Goal: Task Accomplishment & Management: Manage account settings

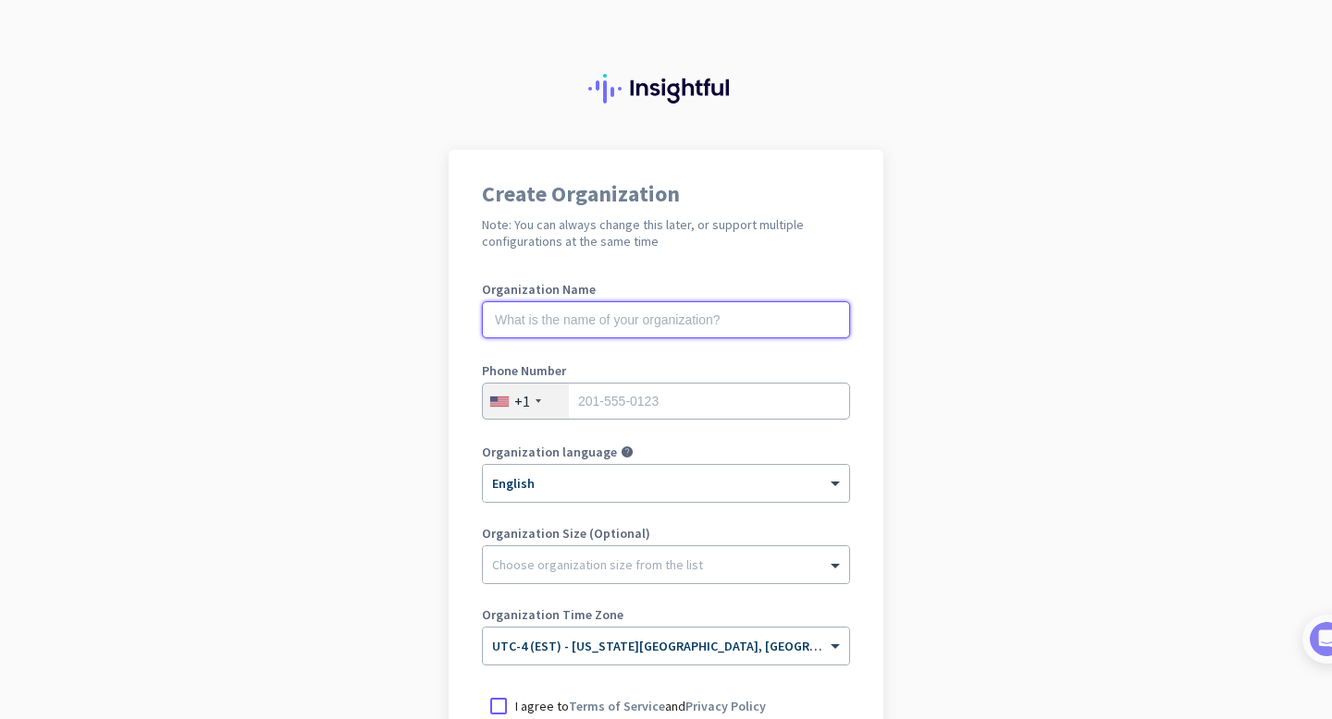
click at [546, 308] on input "text" at bounding box center [666, 319] width 368 height 37
type input "[PERSON_NAME]"
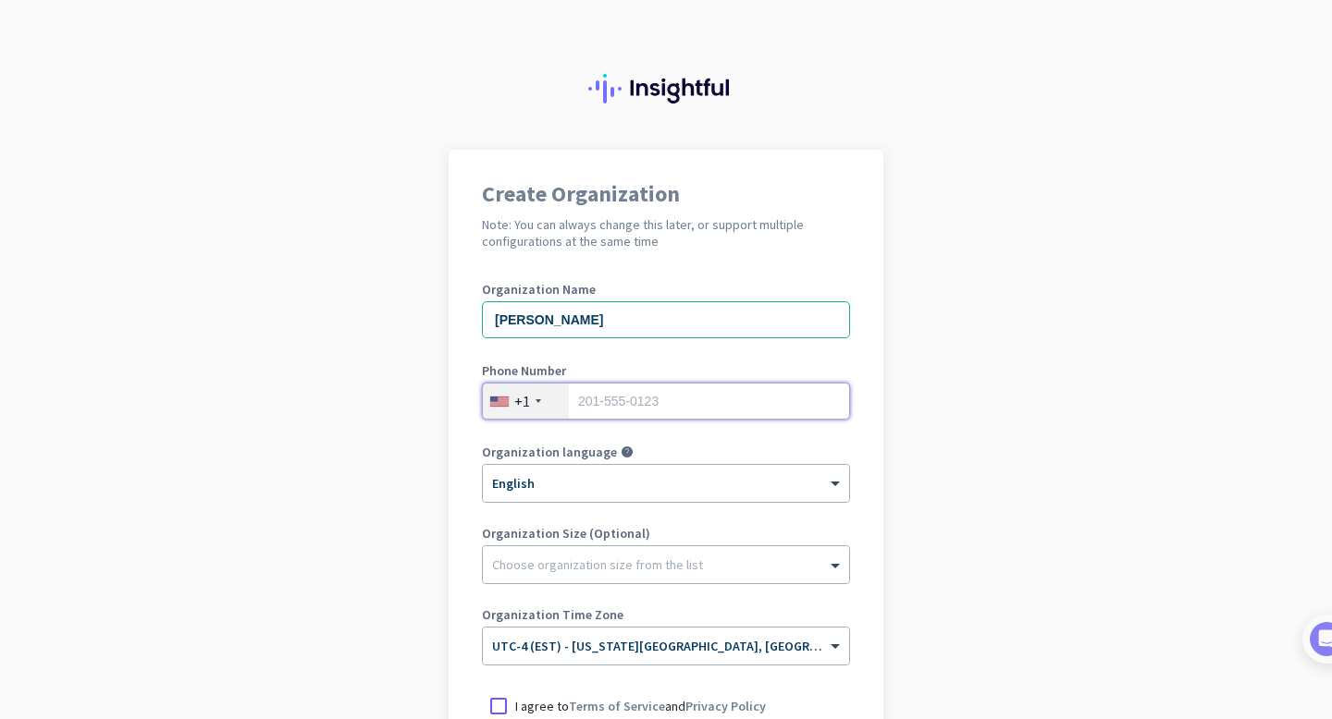
click at [638, 398] on input "tel" at bounding box center [666, 401] width 368 height 37
type input "2142895312"
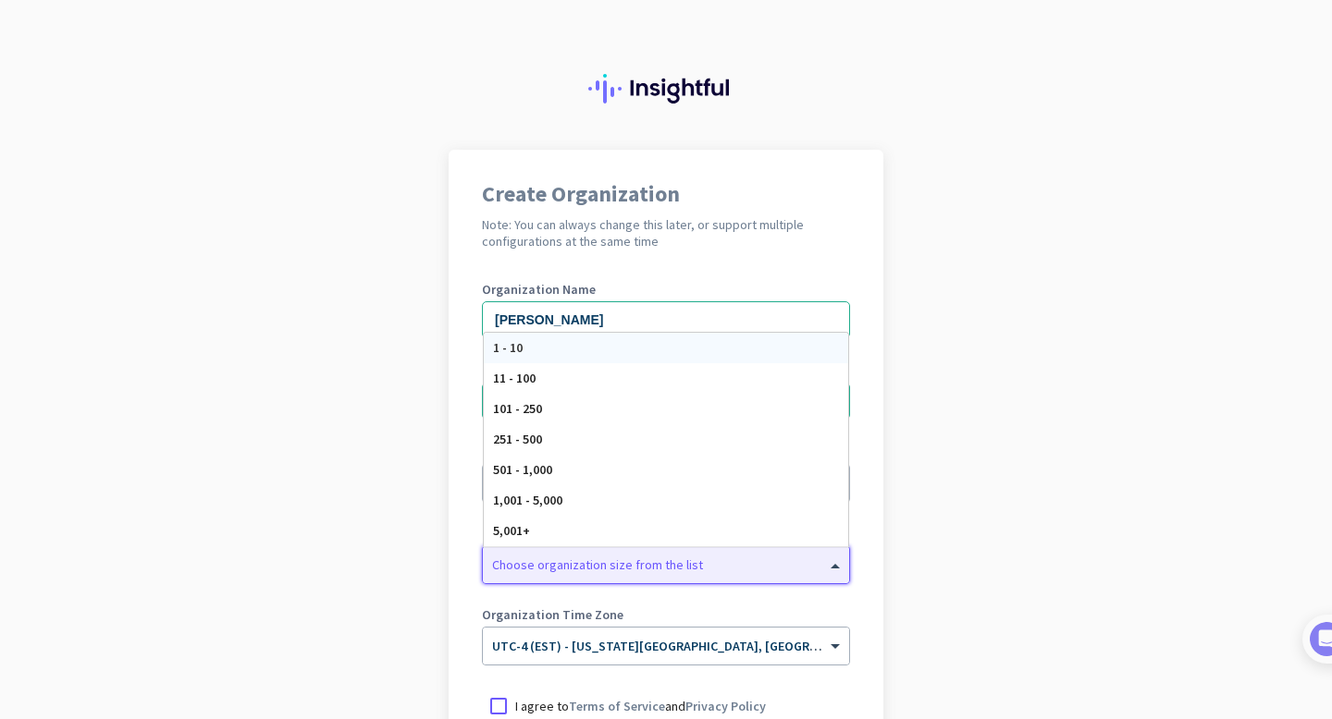
click at [628, 563] on div at bounding box center [666, 560] width 366 height 18
click at [557, 344] on div "1 - 10" at bounding box center [666, 348] width 364 height 31
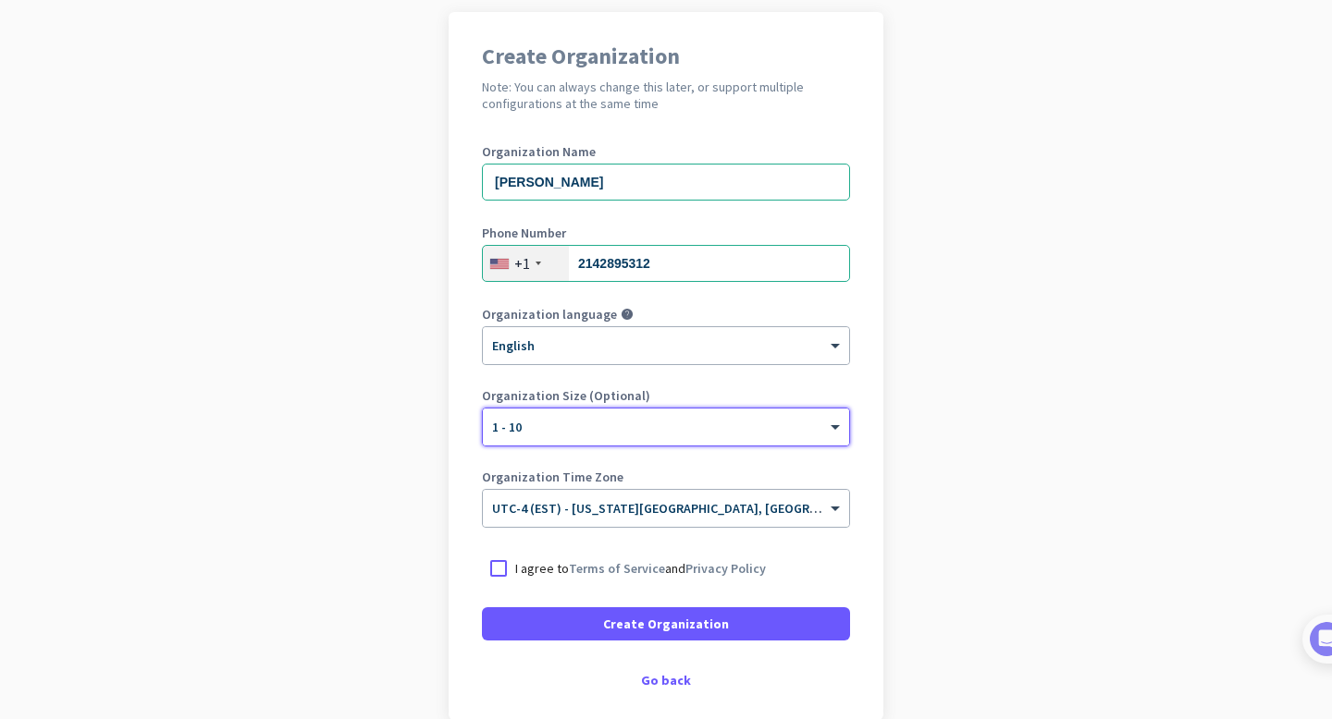
scroll to position [231, 0]
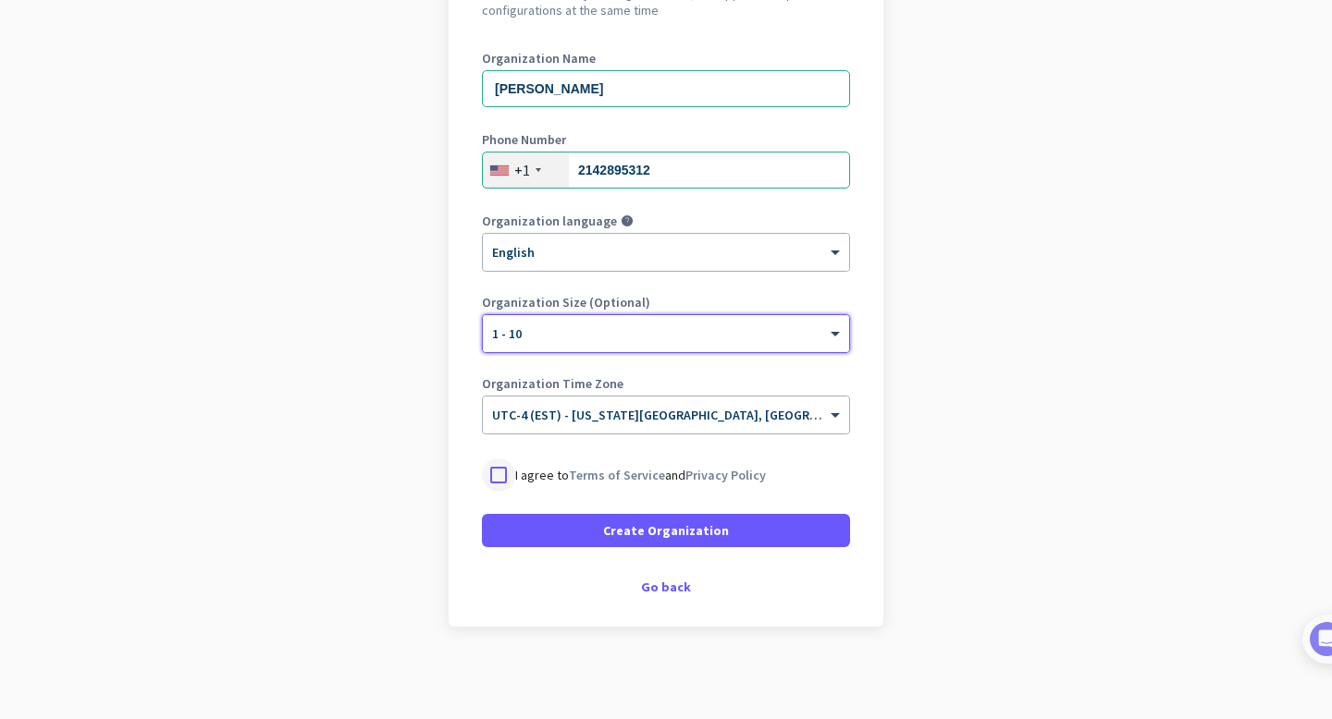
click at [496, 470] on div at bounding box center [498, 475] width 33 height 33
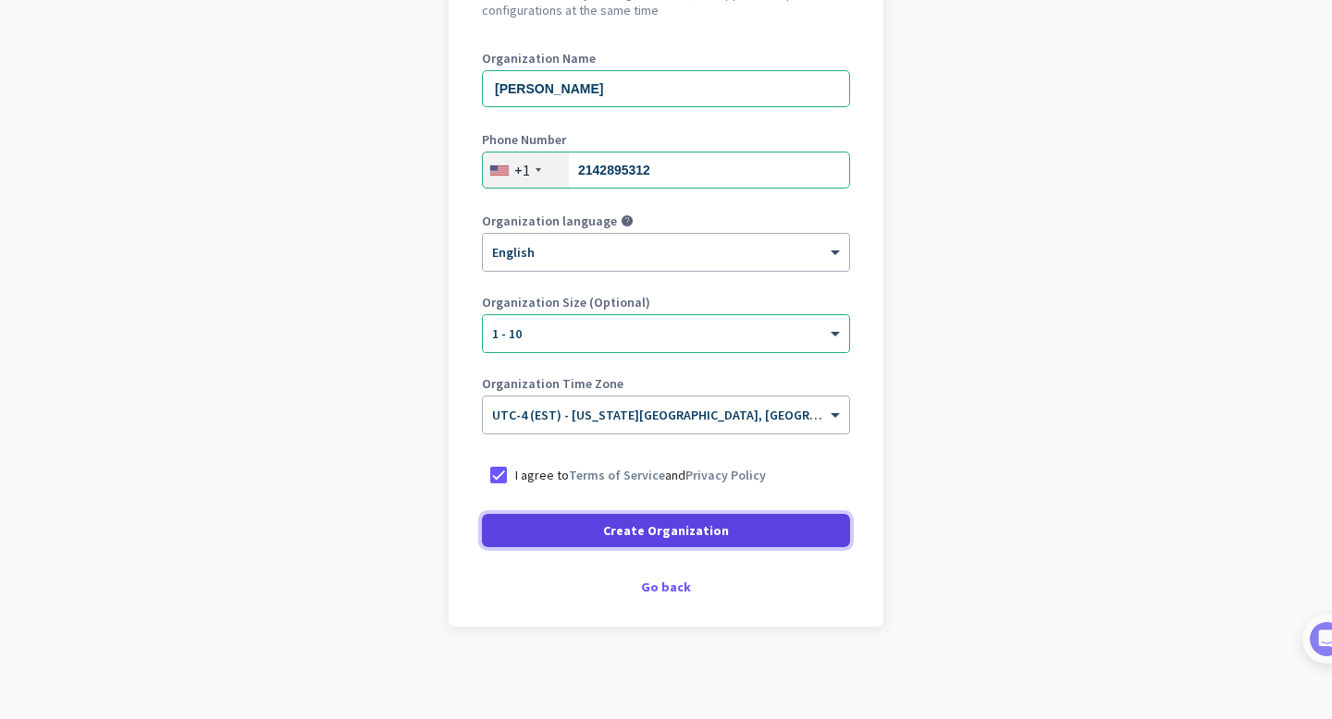
click at [552, 526] on span at bounding box center [666, 531] width 368 height 44
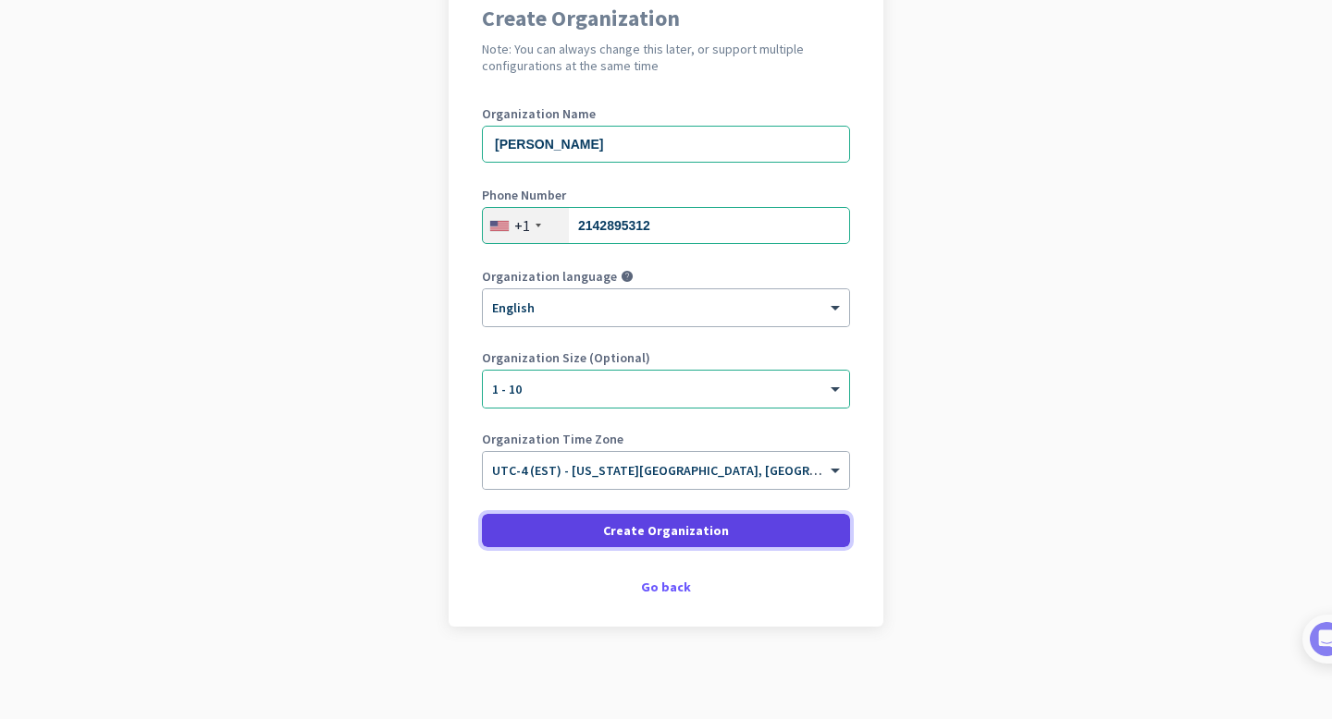
scroll to position [176, 0]
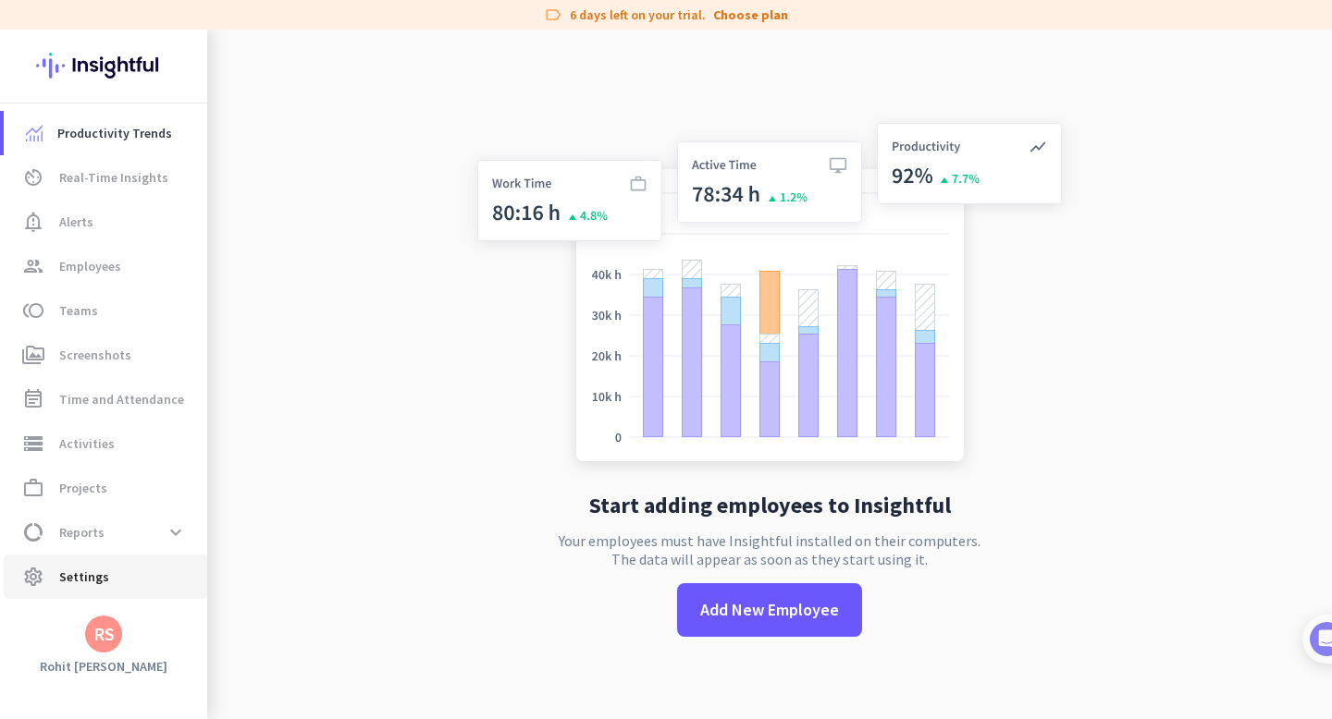
click at [123, 582] on span "settings Settings" at bounding box center [105, 577] width 174 height 22
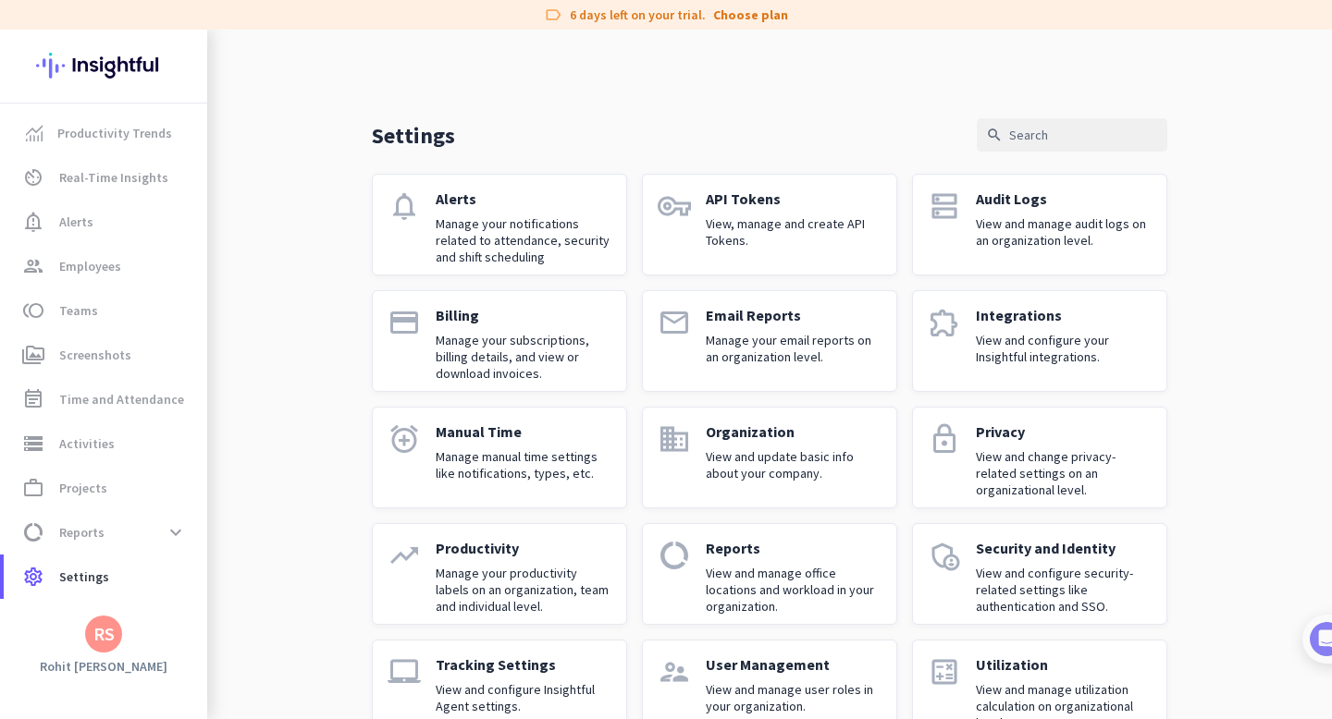
click at [752, 227] on p "View, manage and create API Tokens." at bounding box center [794, 231] width 176 height 33
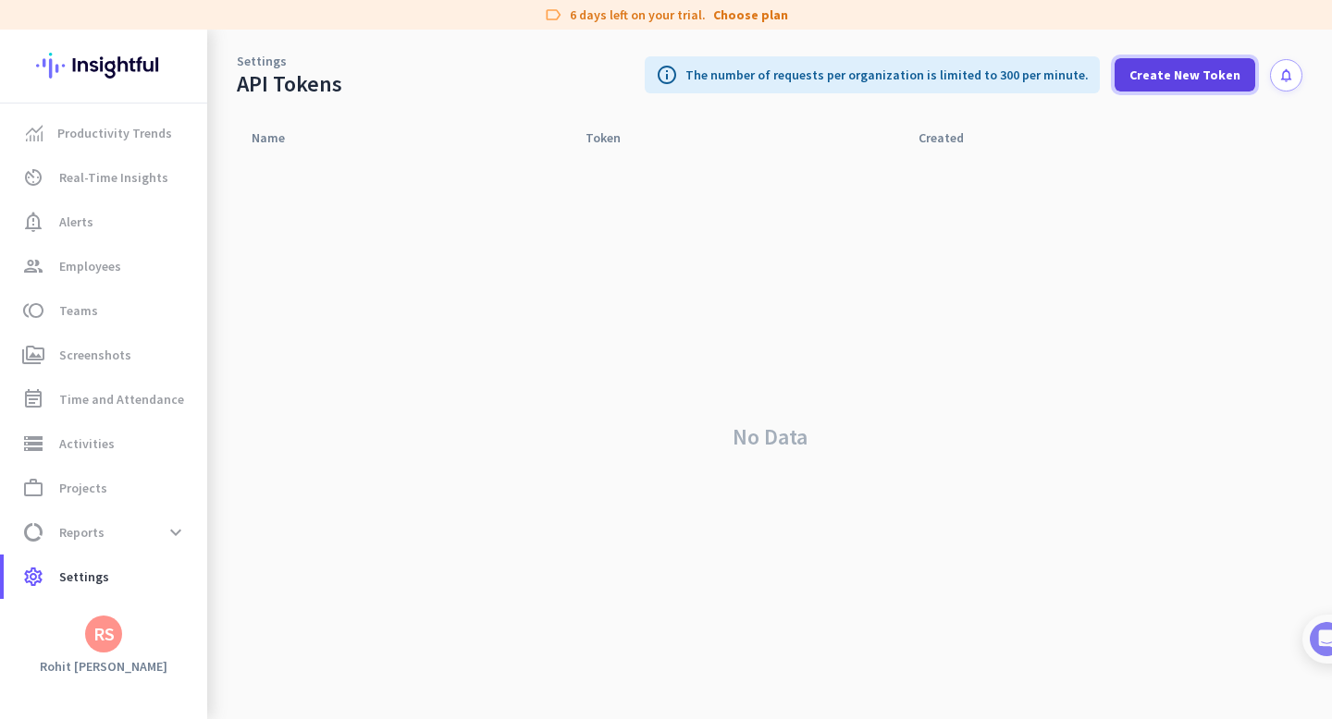
click at [1196, 76] on span "Create New Token" at bounding box center [1184, 75] width 111 height 18
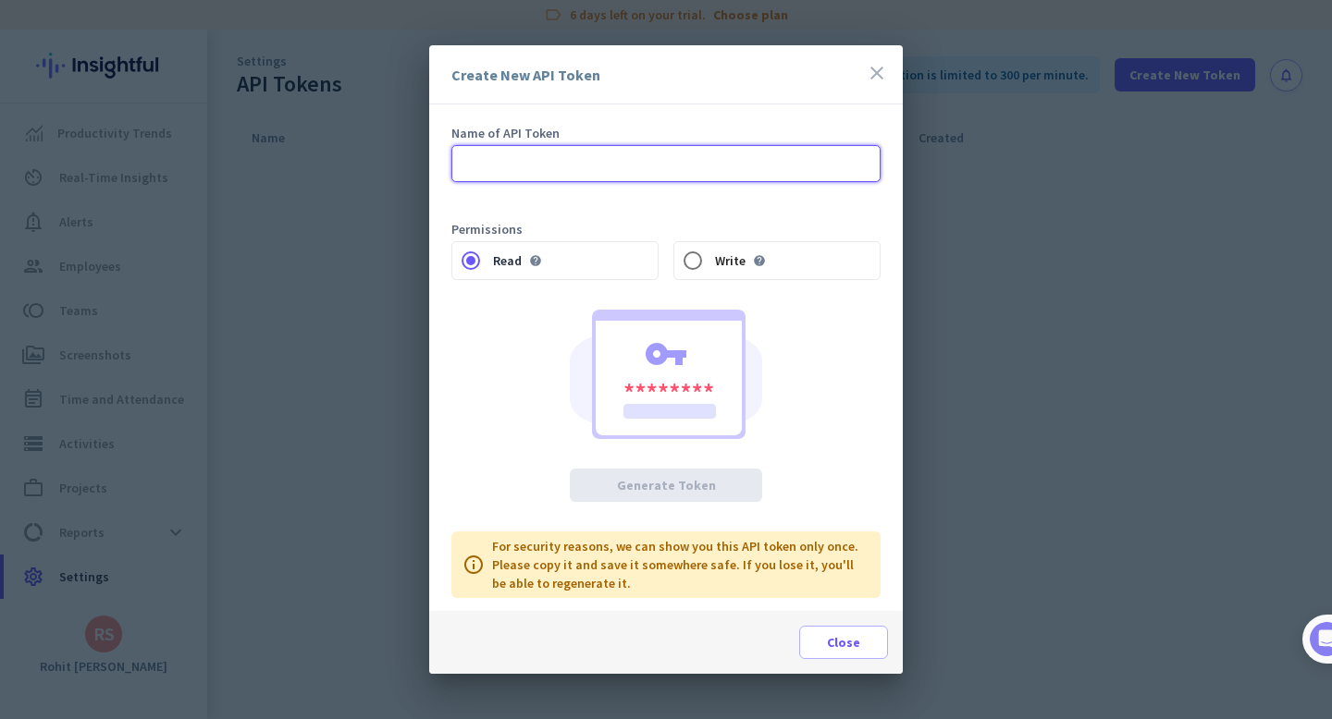
click at [624, 166] on input "text" at bounding box center [665, 163] width 429 height 37
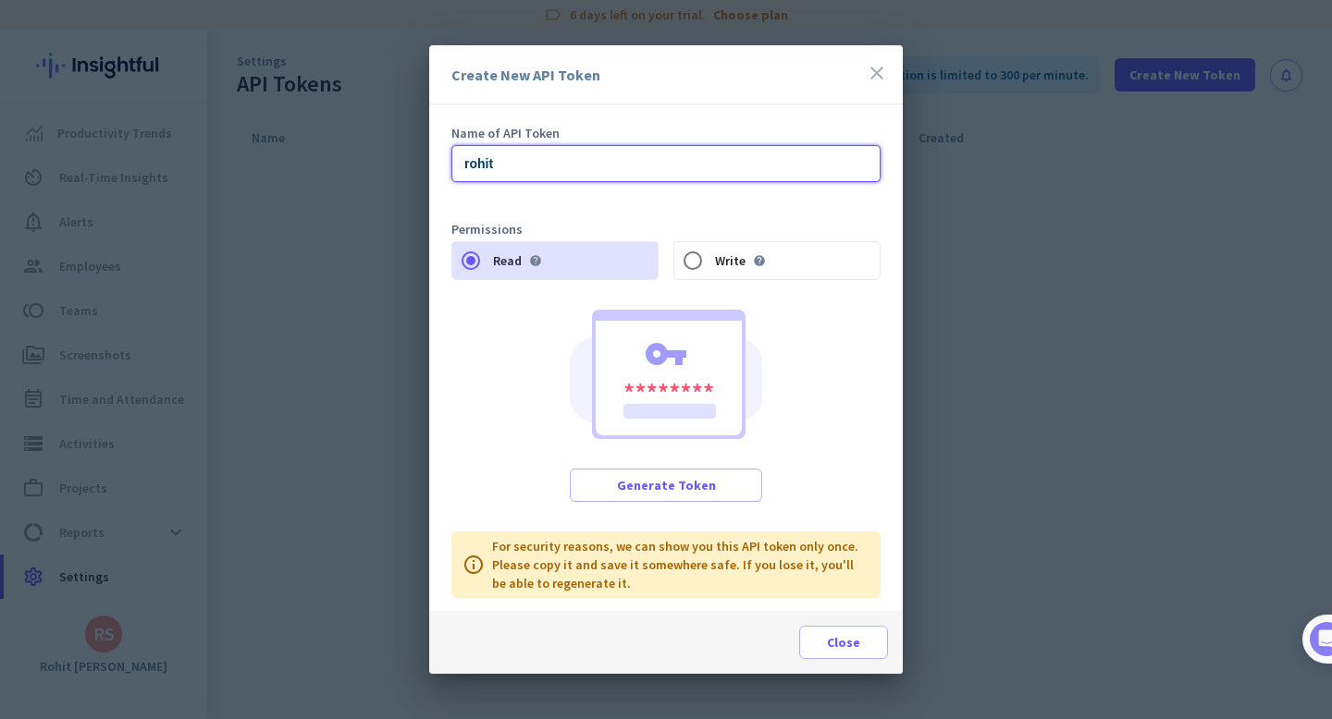
type input "rohit"
click at [724, 267] on span "Write" at bounding box center [730, 260] width 31 height 13
click at [711, 268] on input "Write help" at bounding box center [692, 260] width 37 height 37
radio input "false"
radio input "true"
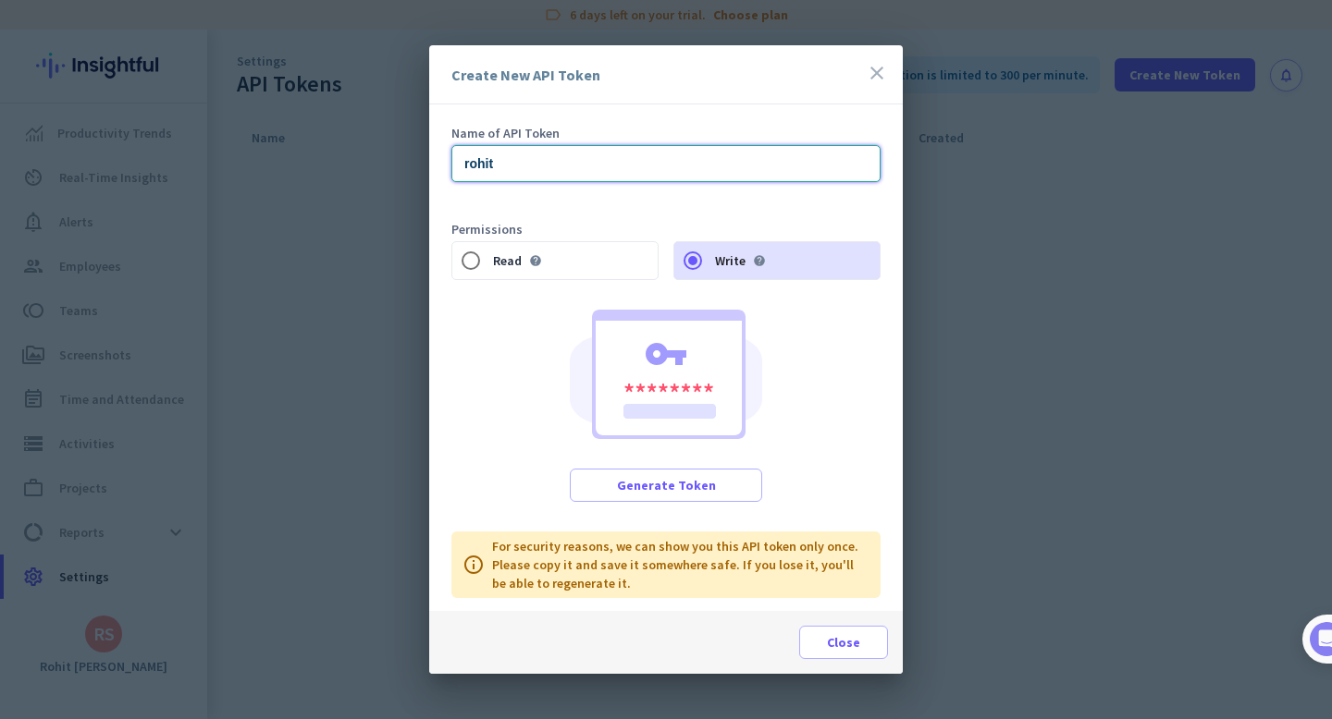
click at [568, 164] on input "rohit" at bounding box center [665, 163] width 429 height 37
type input "[PERSON_NAME]-token"
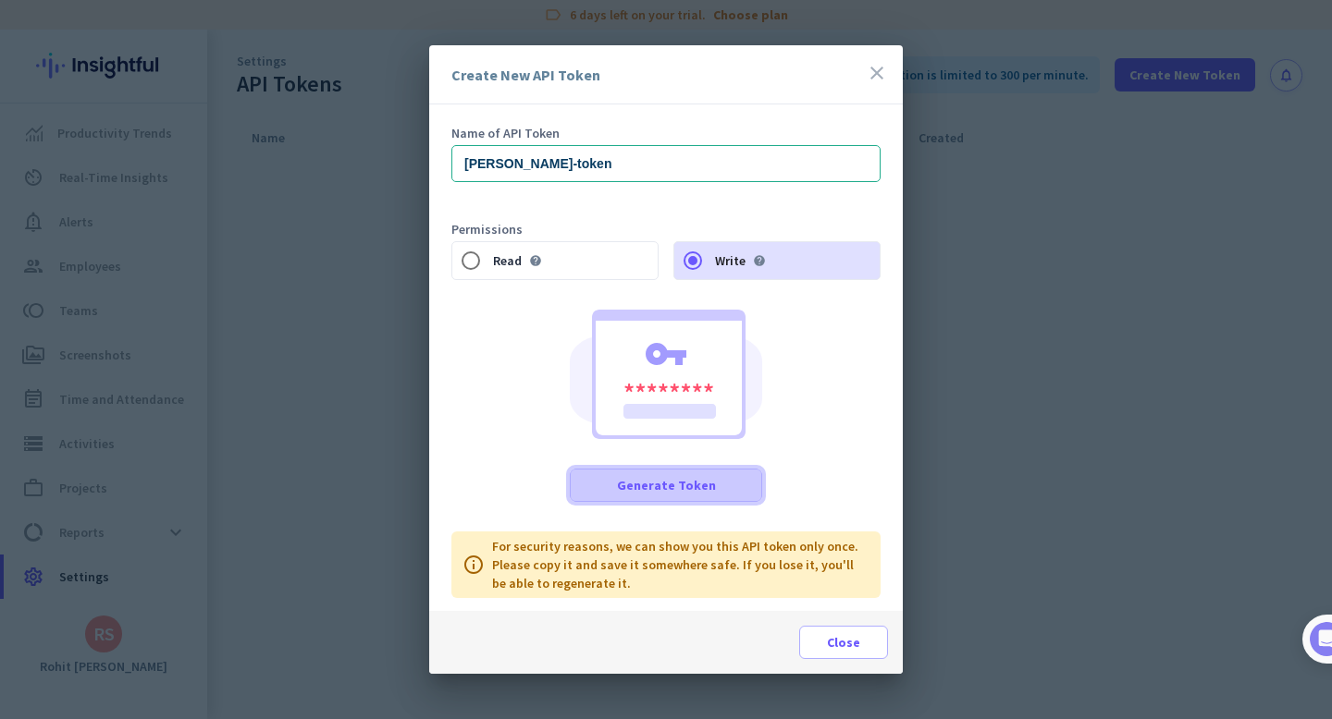
click at [665, 490] on span "Generate Token" at bounding box center [666, 485] width 99 height 18
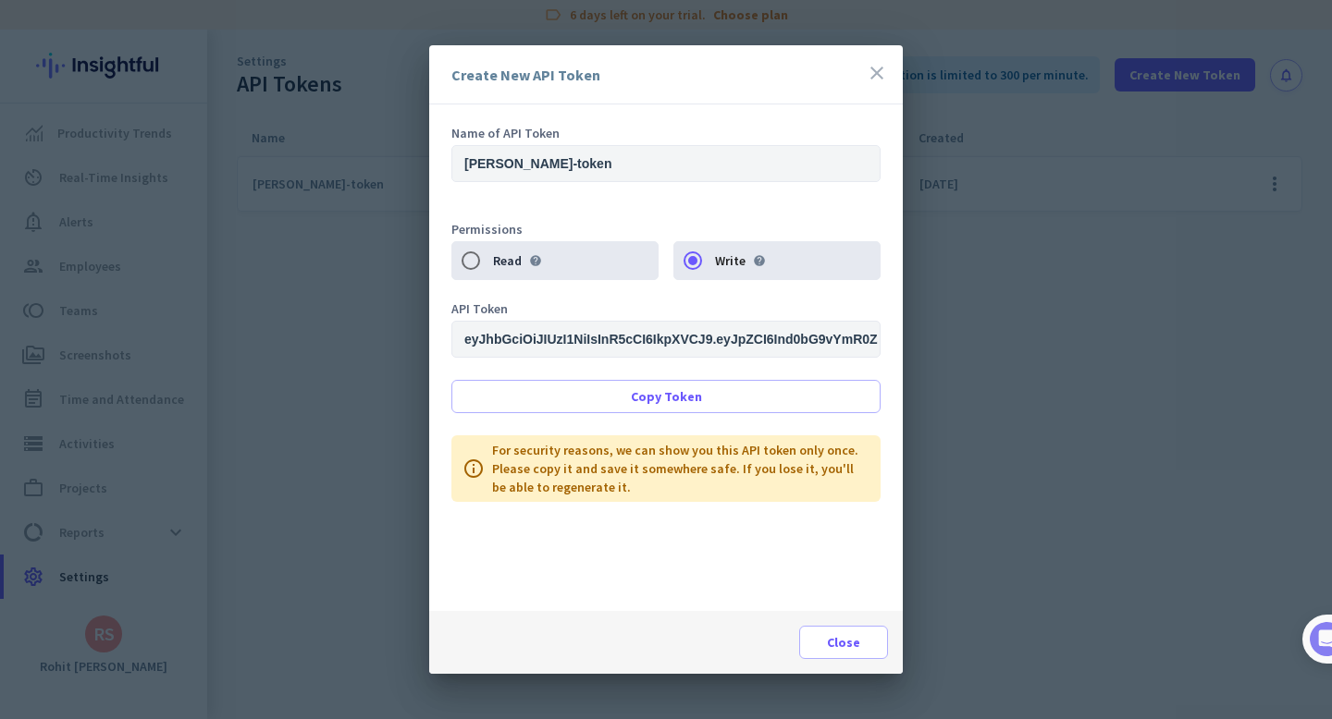
click at [651, 337] on input "eyJhbGciOiJIUzI1NiIsInR5cCI6IkpXVCJ9.eyJpZCI6Ind0bG9vYmR0Z3plYTZmNCIsImFjY291bn…" at bounding box center [665, 339] width 429 height 37
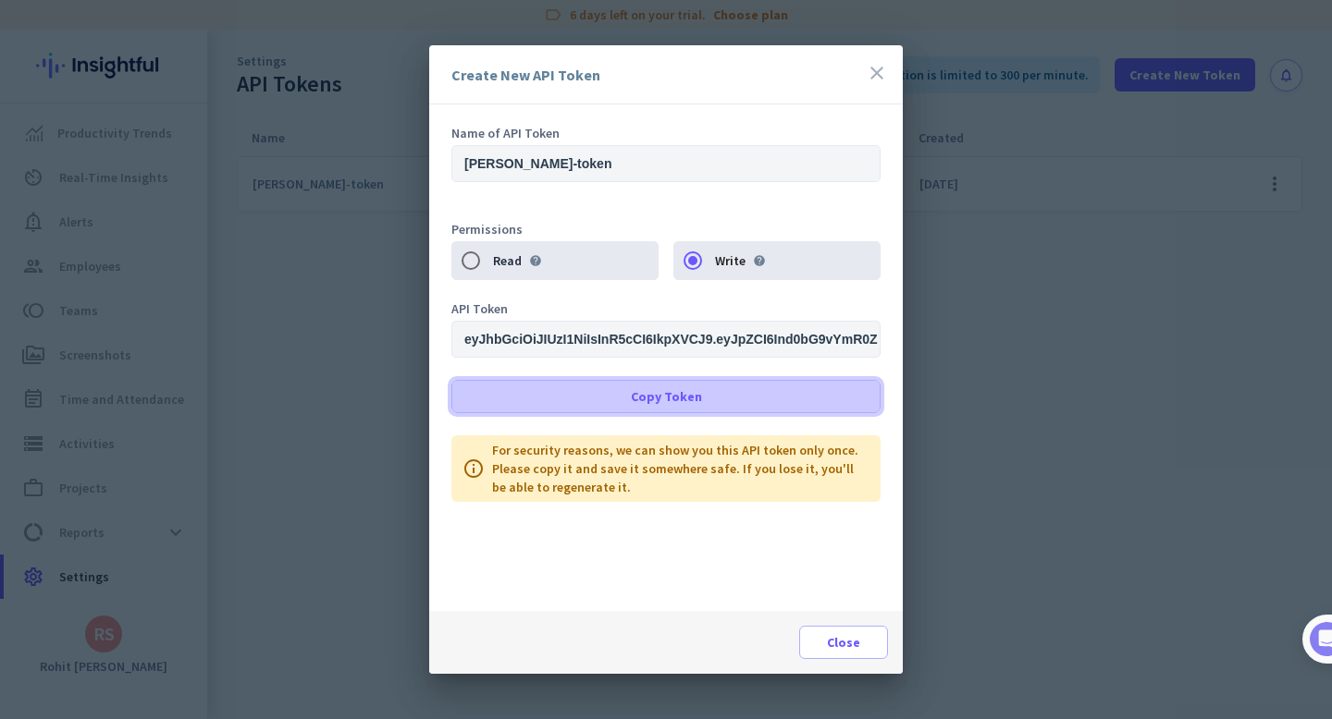
click at [671, 390] on span "Copy Token" at bounding box center [666, 396] width 71 height 18
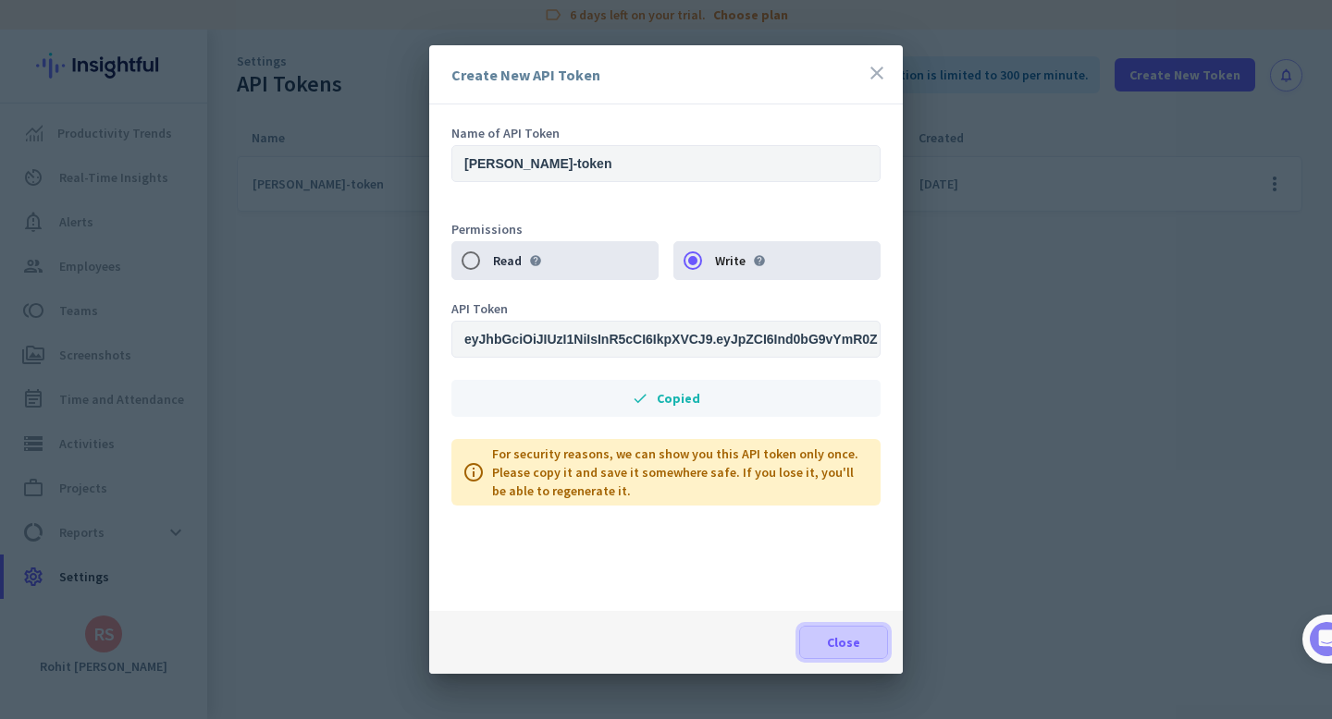
click at [848, 641] on span "Close" at bounding box center [843, 642] width 33 height 18
